Goal: Task Accomplishment & Management: Complete application form

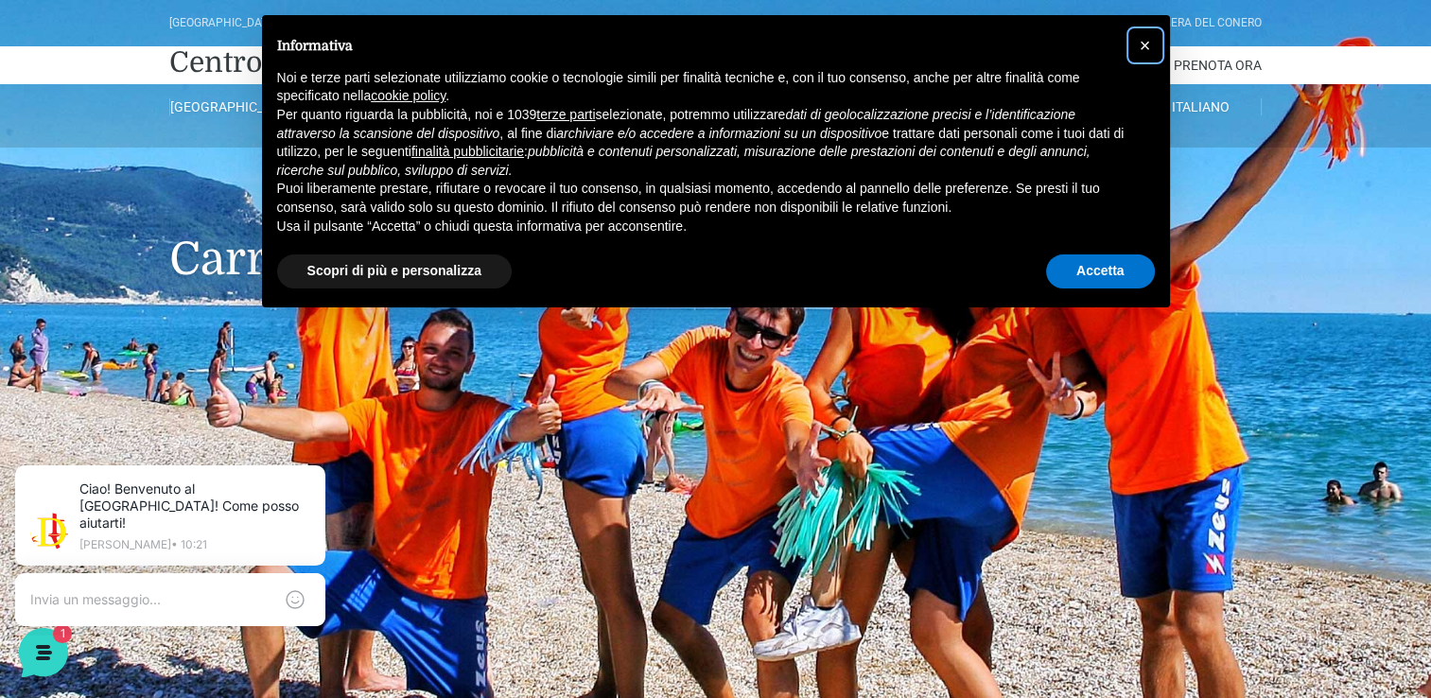
click at [1140, 45] on span "×" at bounding box center [1145, 45] width 11 height 21
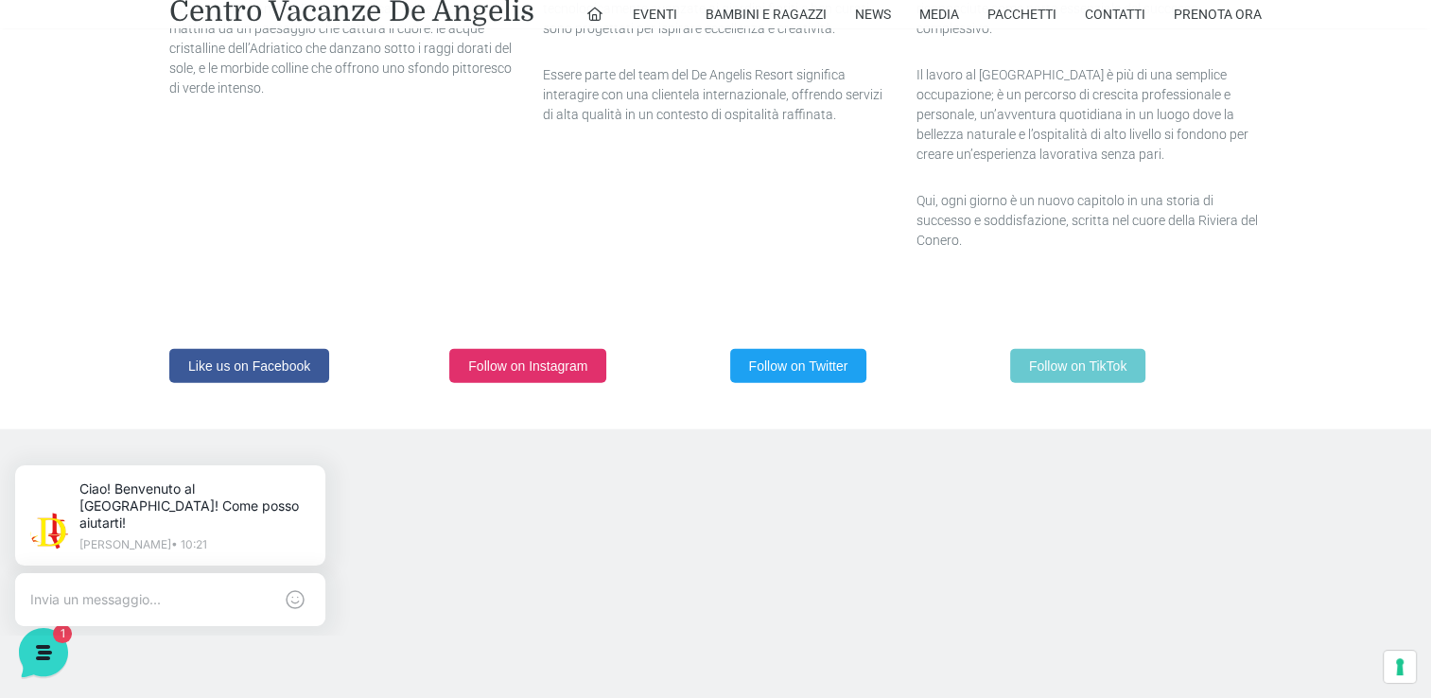
scroll to position [4529, 0]
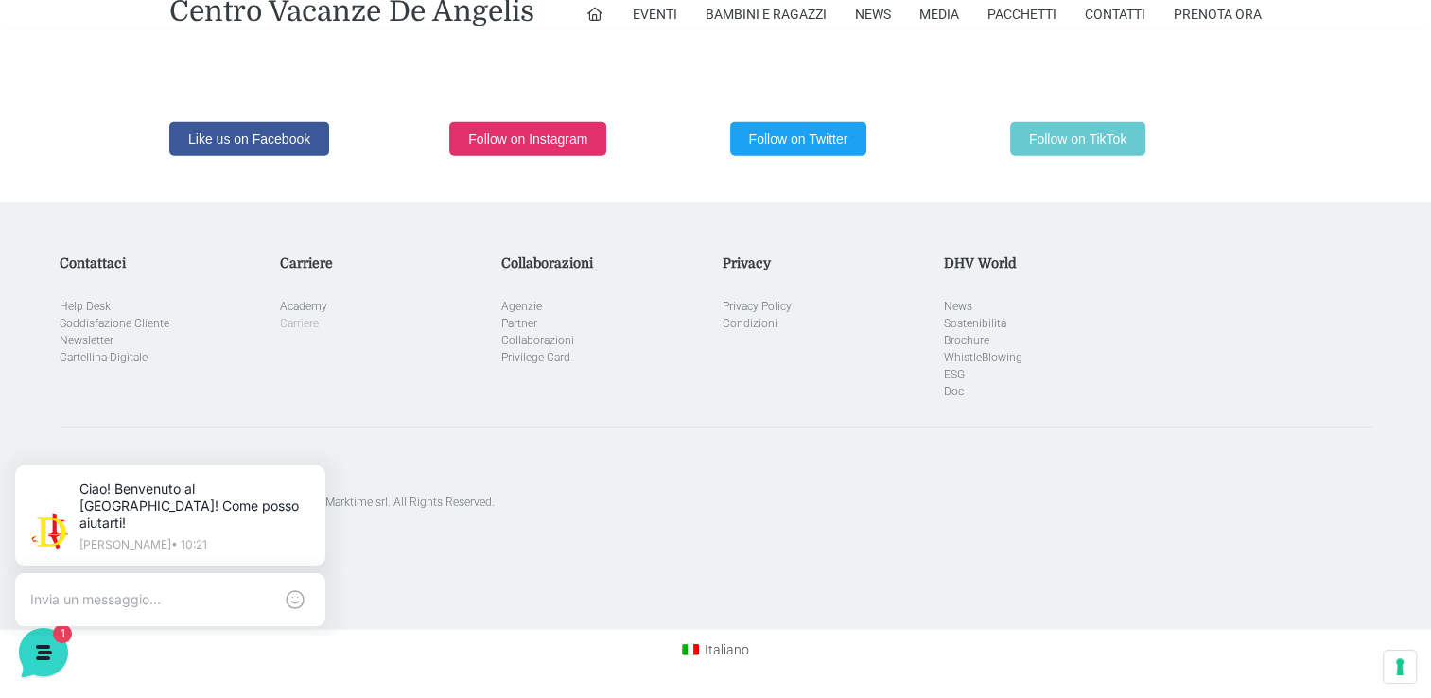
click at [307, 324] on link "Carriere" at bounding box center [299, 323] width 39 height 13
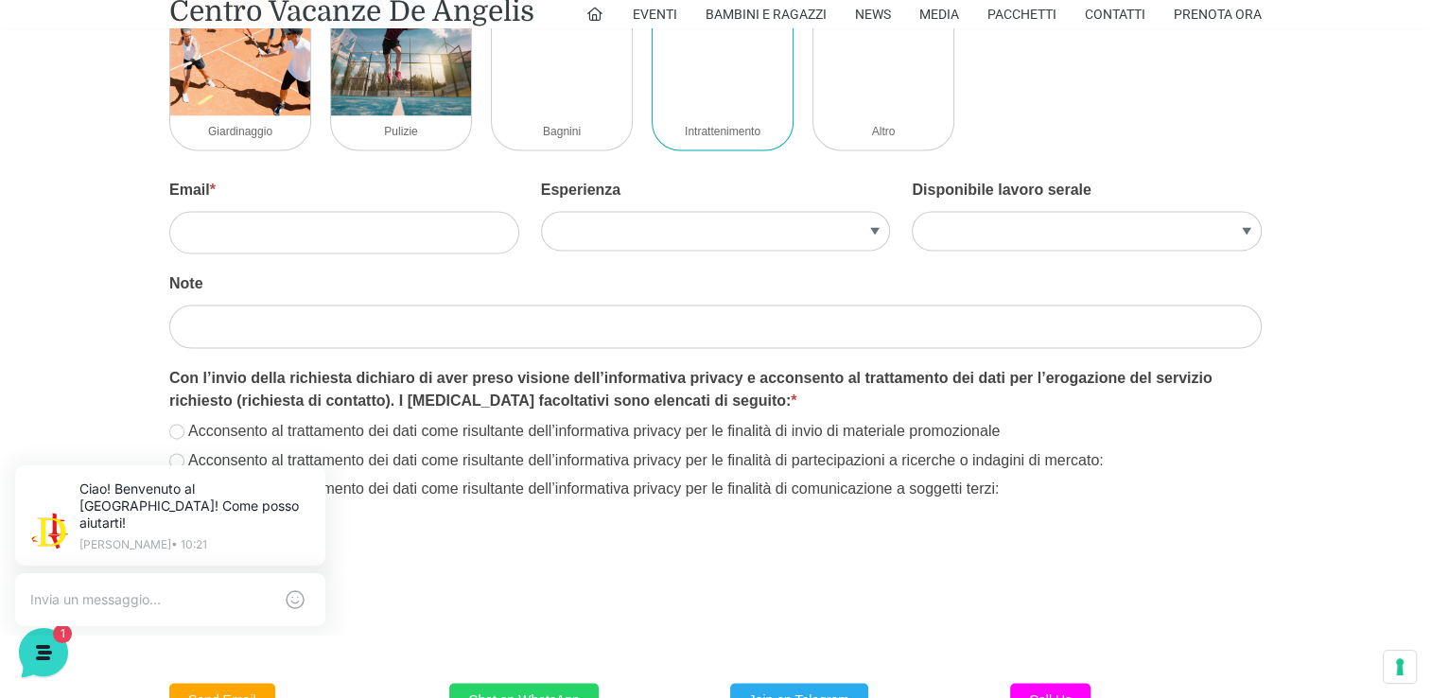
scroll to position [2524, 0]
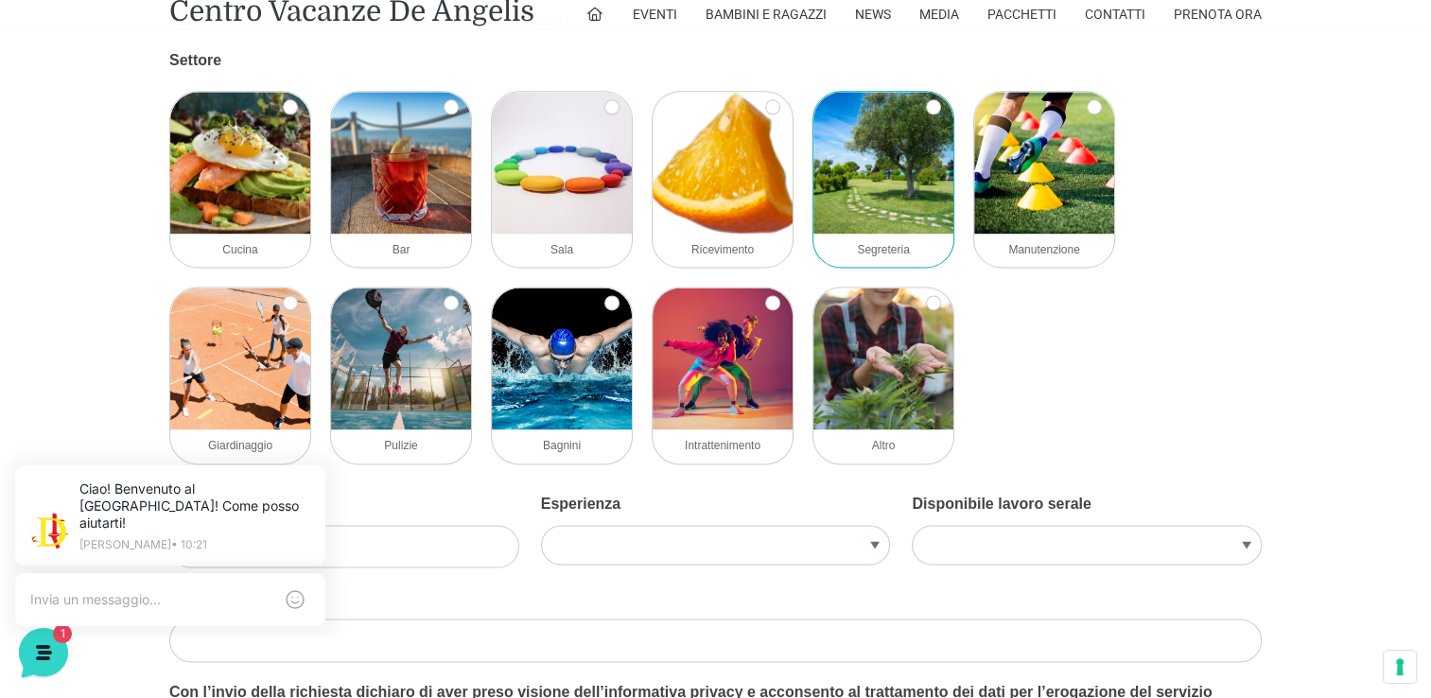
click at [848, 229] on img at bounding box center [883, 163] width 140 height 142
click at [926, 114] on input "Segreteria" at bounding box center [933, 106] width 15 height 15
click at [848, 229] on img at bounding box center [883, 163] width 140 height 142
click at [926, 114] on input "Segreteria" at bounding box center [933, 106] width 15 height 15
click at [848, 229] on img at bounding box center [883, 163] width 140 height 142
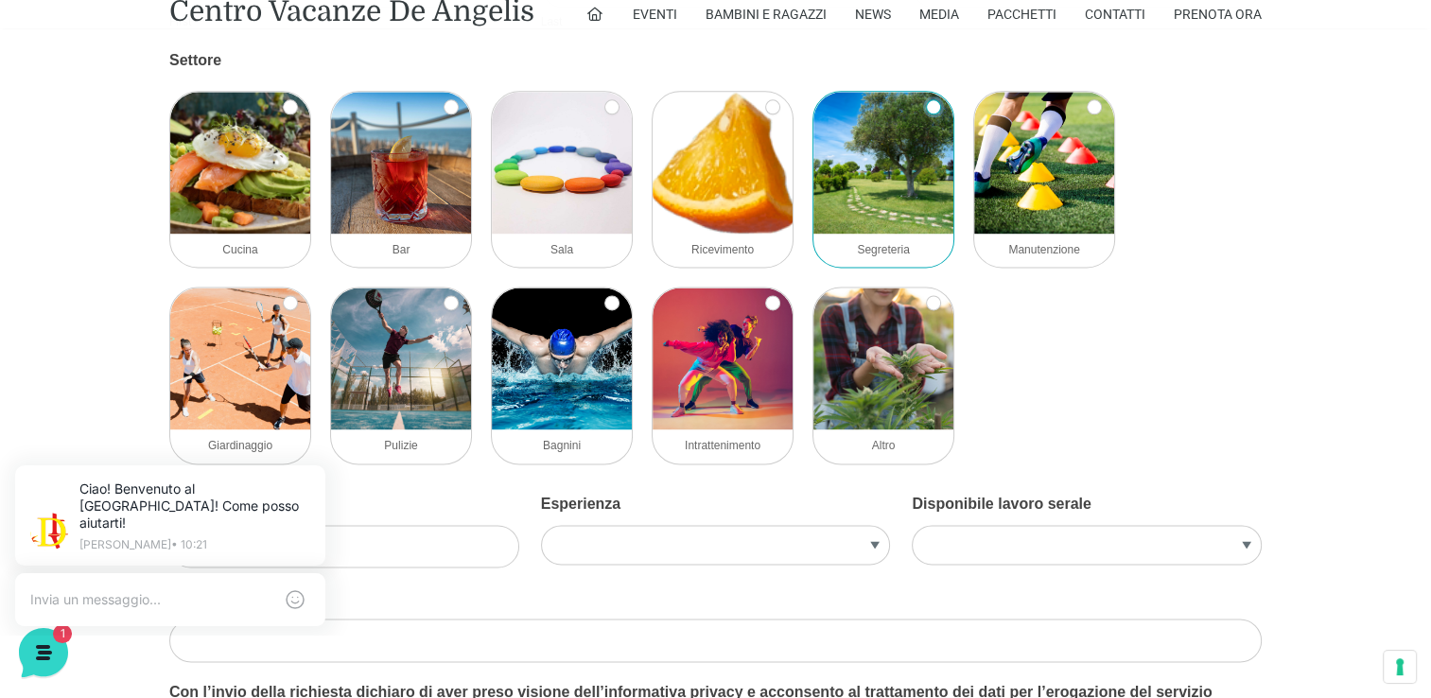
click at [926, 114] on input "Segreteria" at bounding box center [933, 106] width 15 height 15
checkbox input "true"
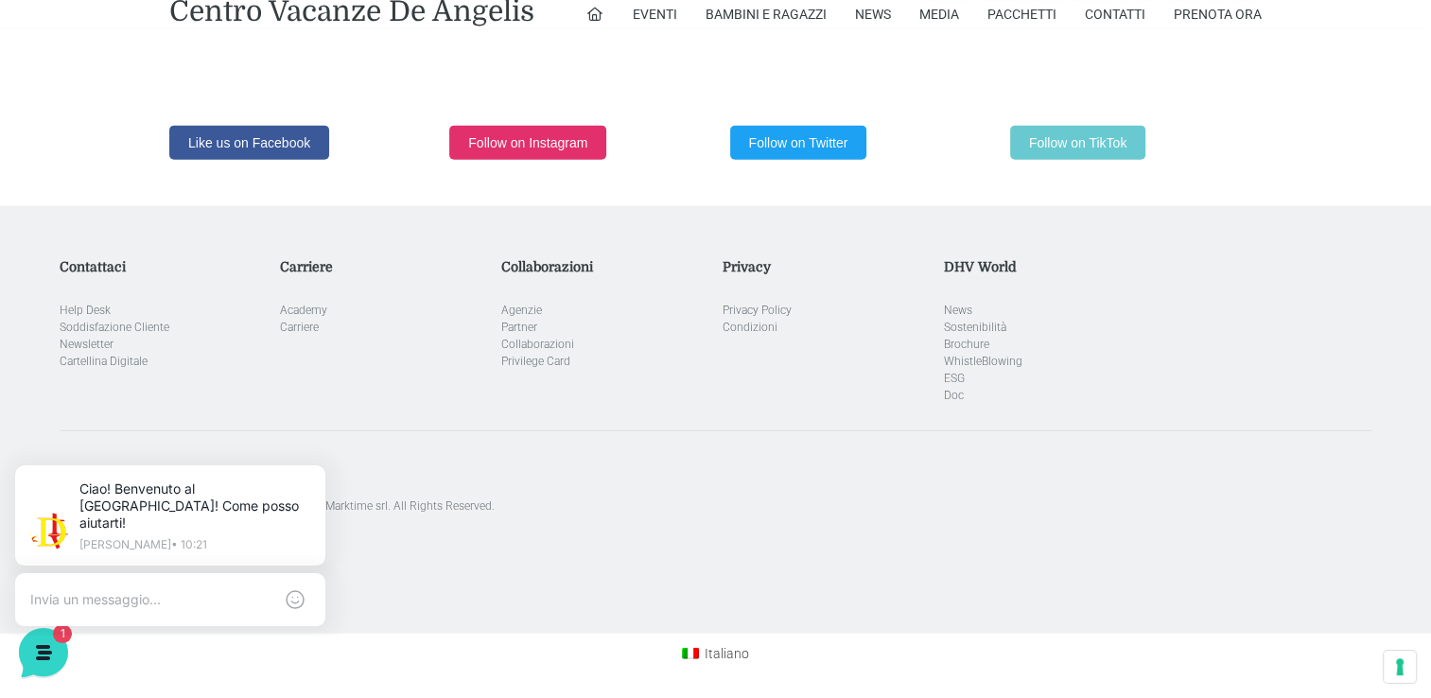
scroll to position [4529, 0]
